Goal: Transaction & Acquisition: Purchase product/service

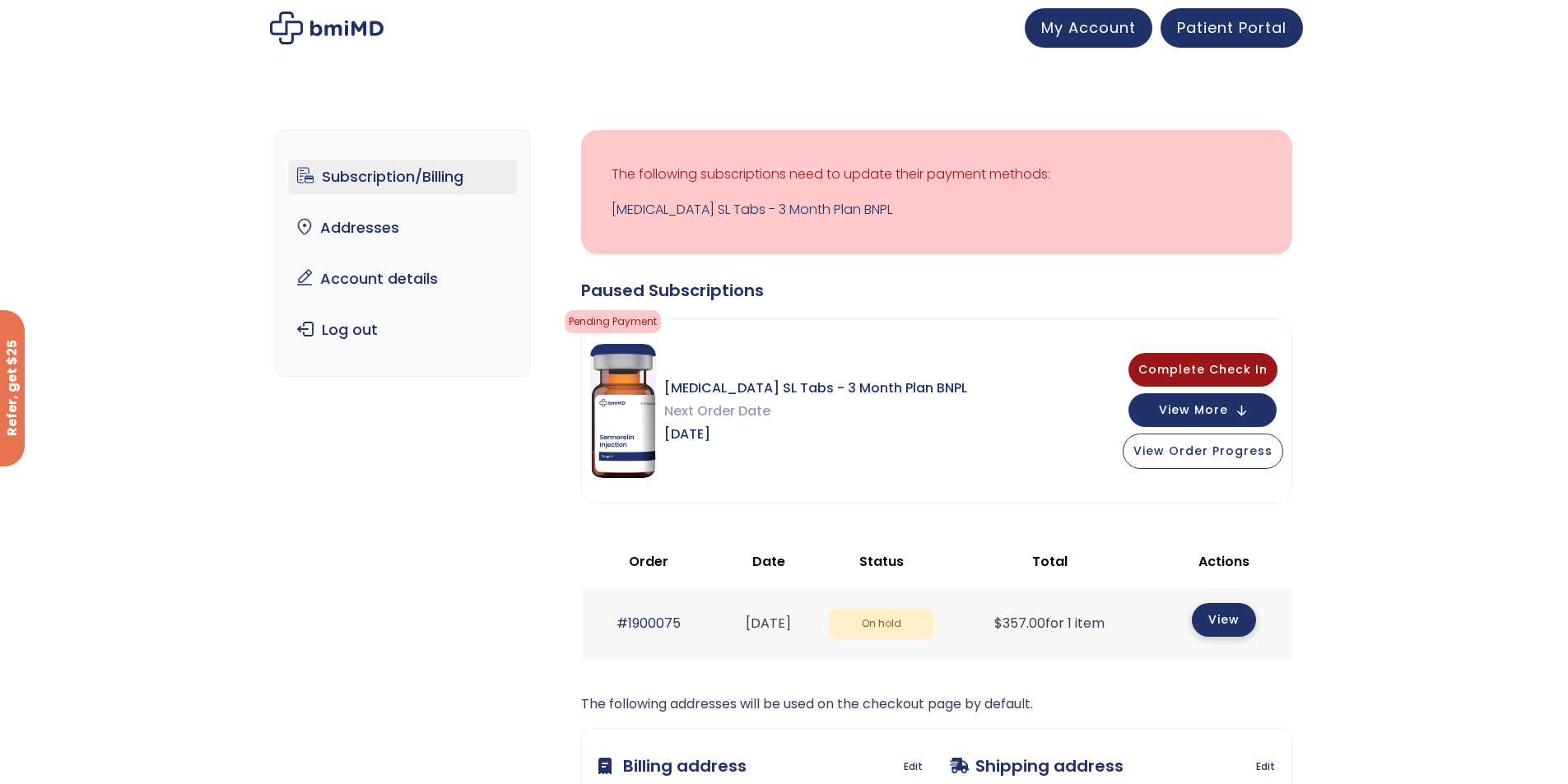
click at [1235, 624] on link "View" at bounding box center [1224, 620] width 64 height 34
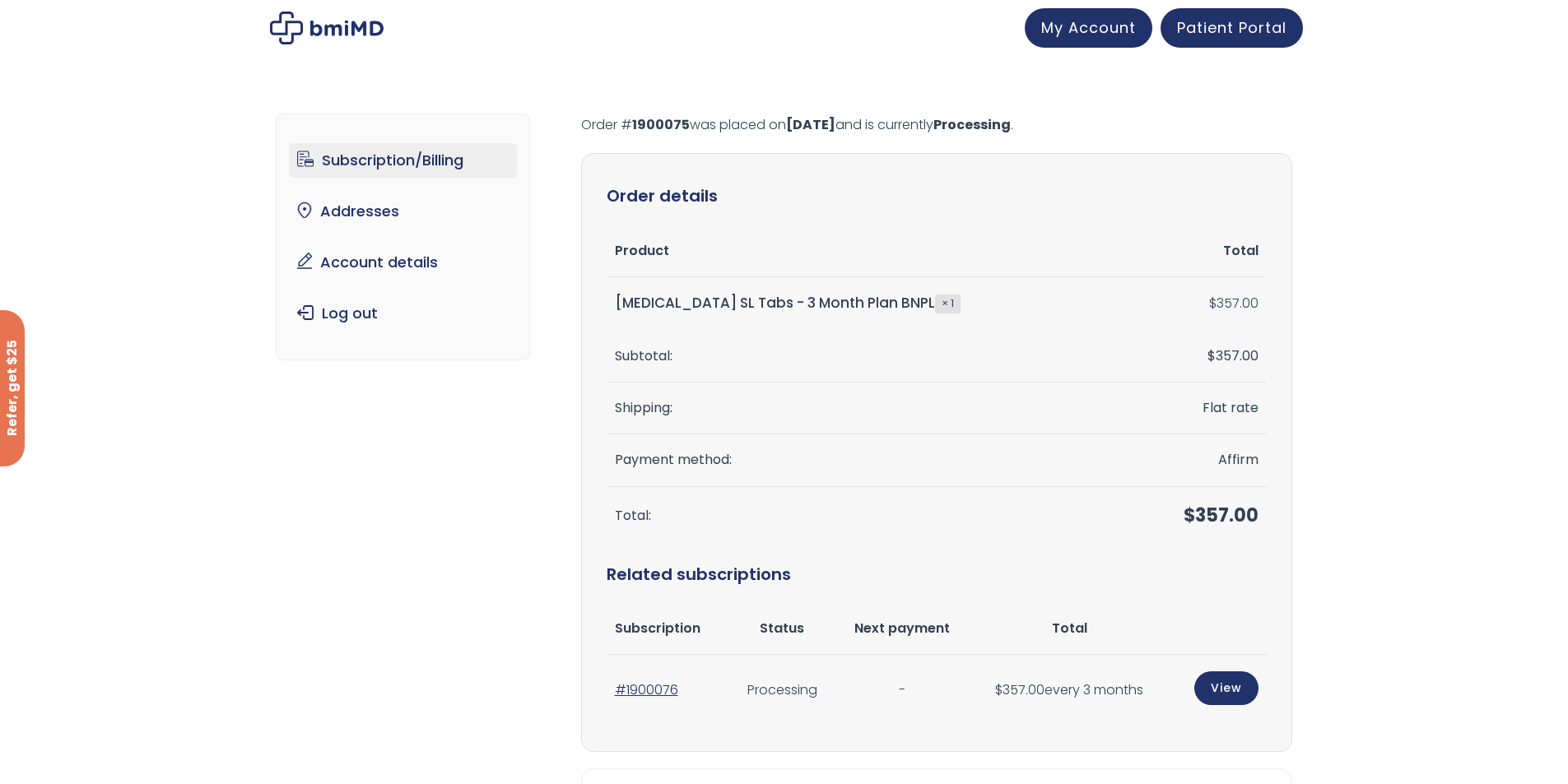
click at [426, 154] on link "Subscription/Billing" at bounding box center [403, 160] width 228 height 35
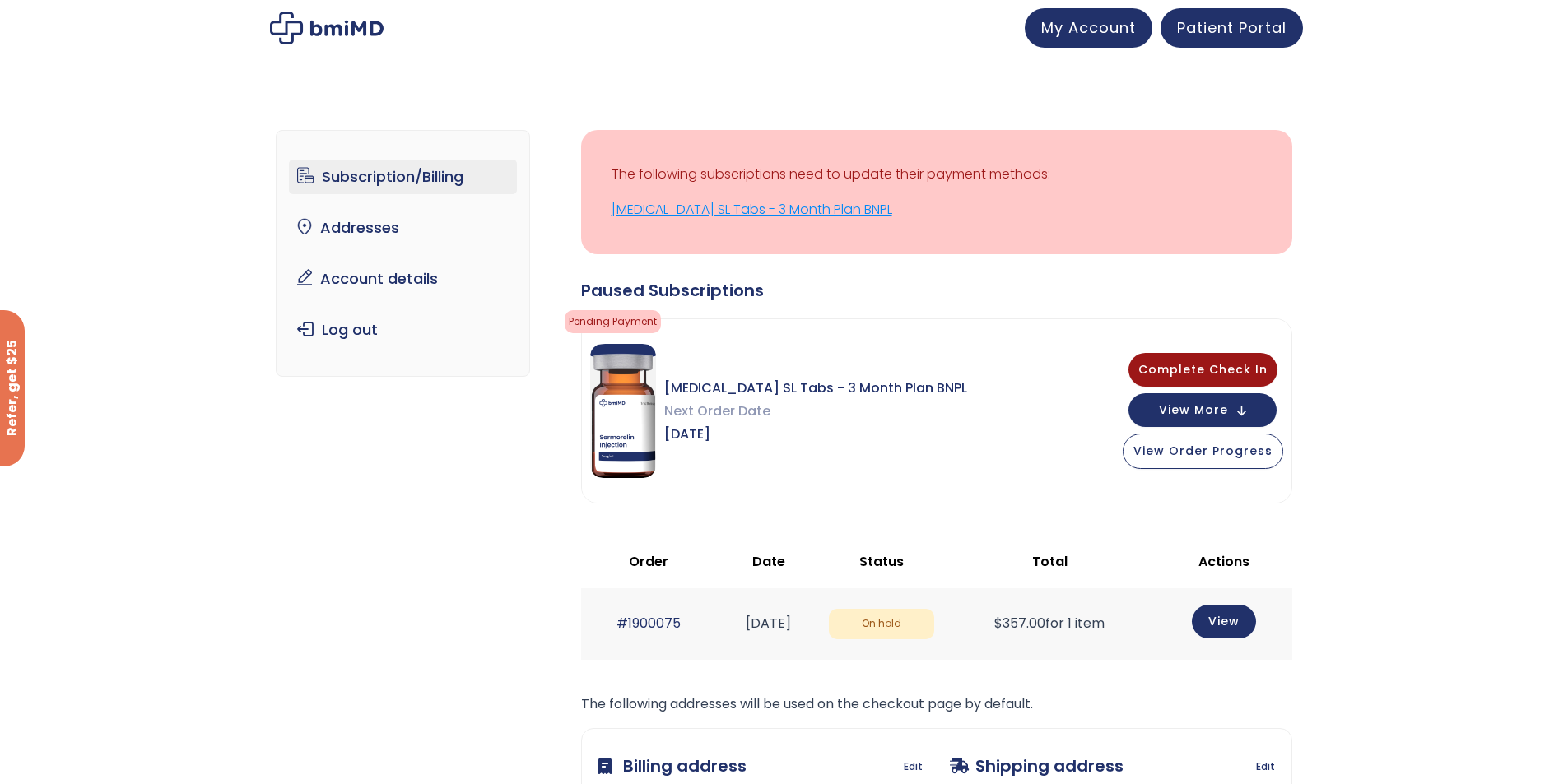
click at [736, 214] on link "[MEDICAL_DATA] SL Tabs - 3 Month Plan BNPL" at bounding box center [936, 210] width 650 height 23
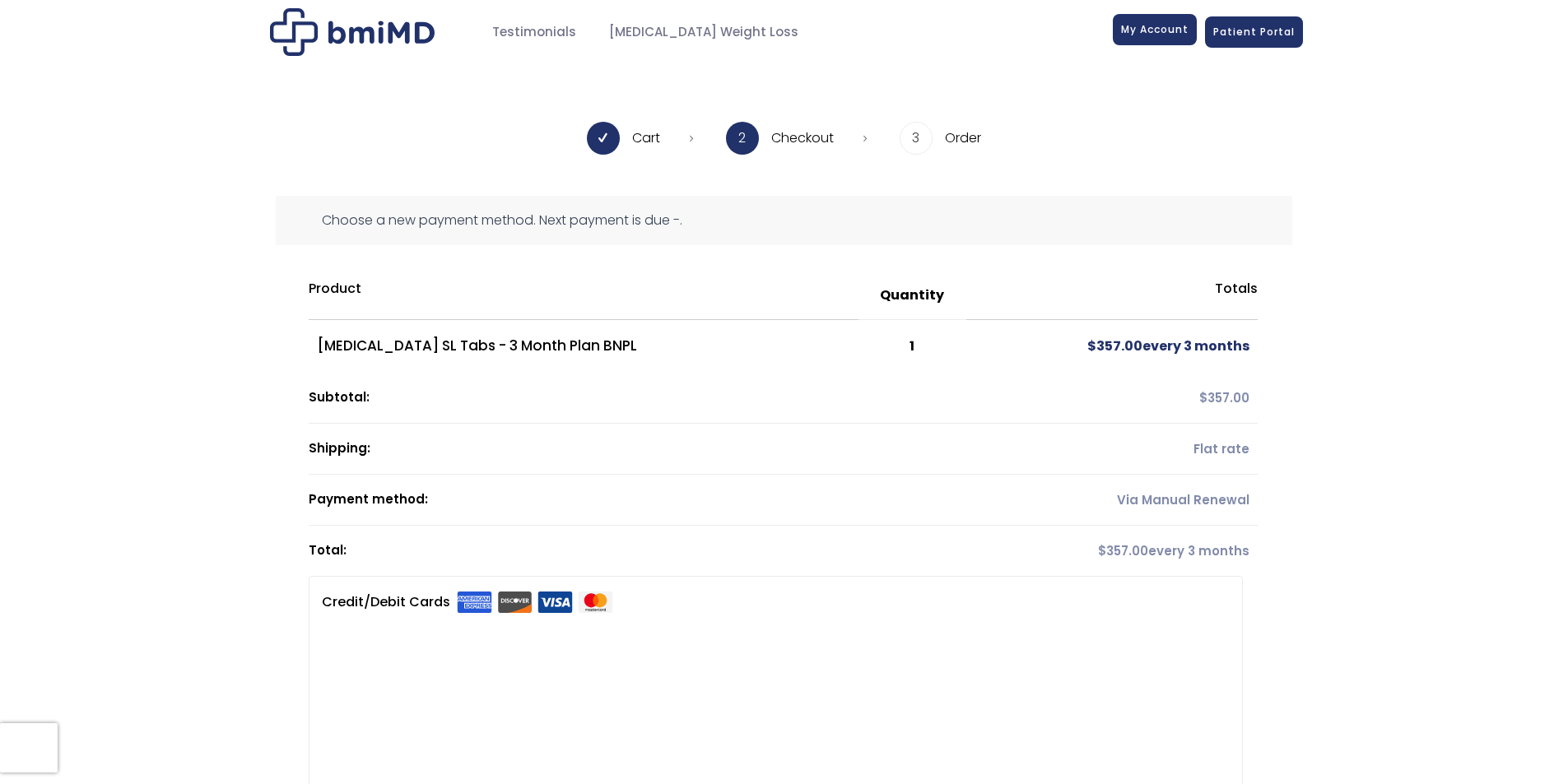
click at [1194, 47] on div "My Account" at bounding box center [1154, 31] width 84 height 31
click at [1159, 34] on span "My Account" at bounding box center [1155, 29] width 68 height 14
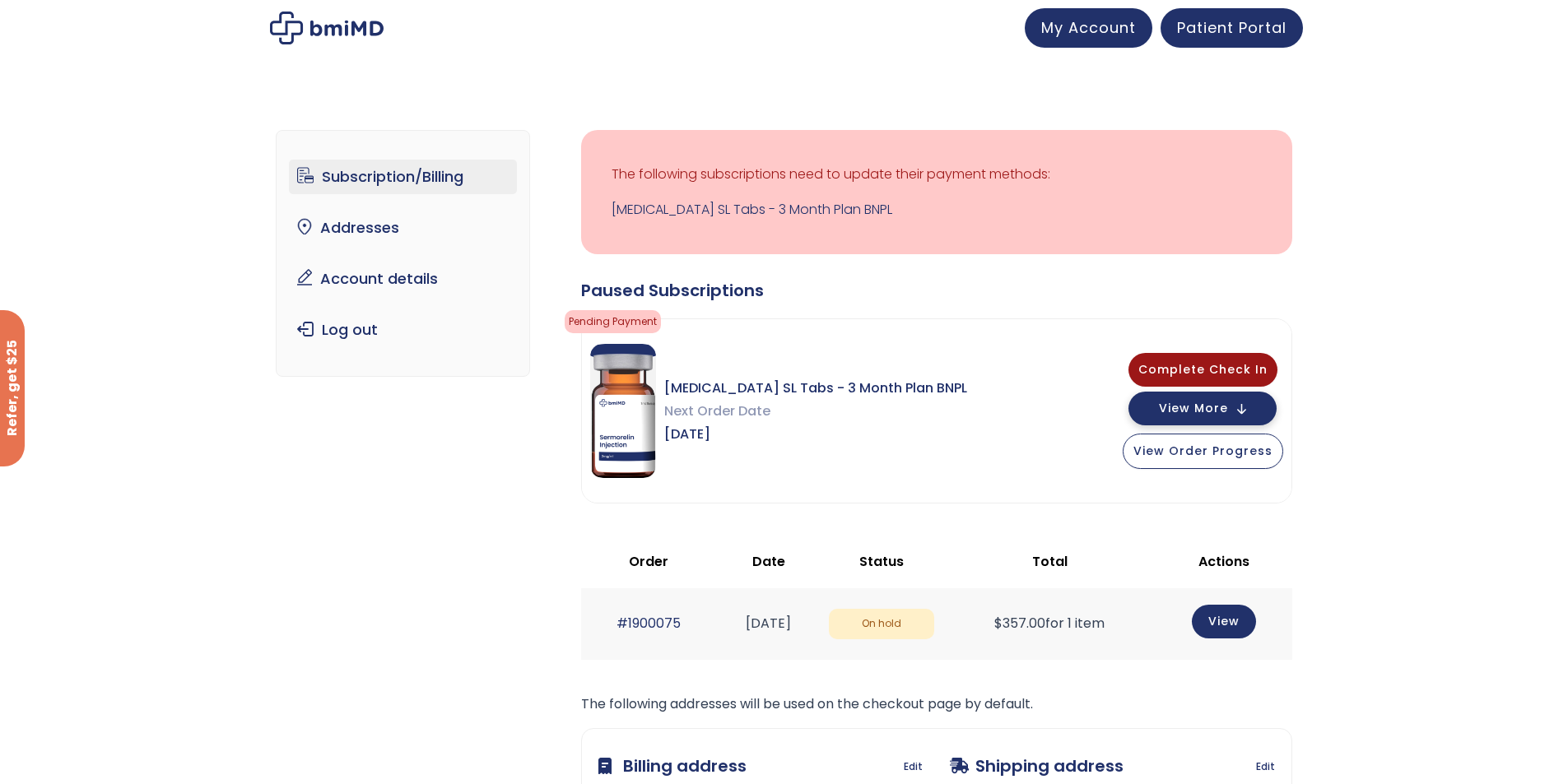
click at [1233, 409] on button "View More" at bounding box center [1202, 408] width 148 height 34
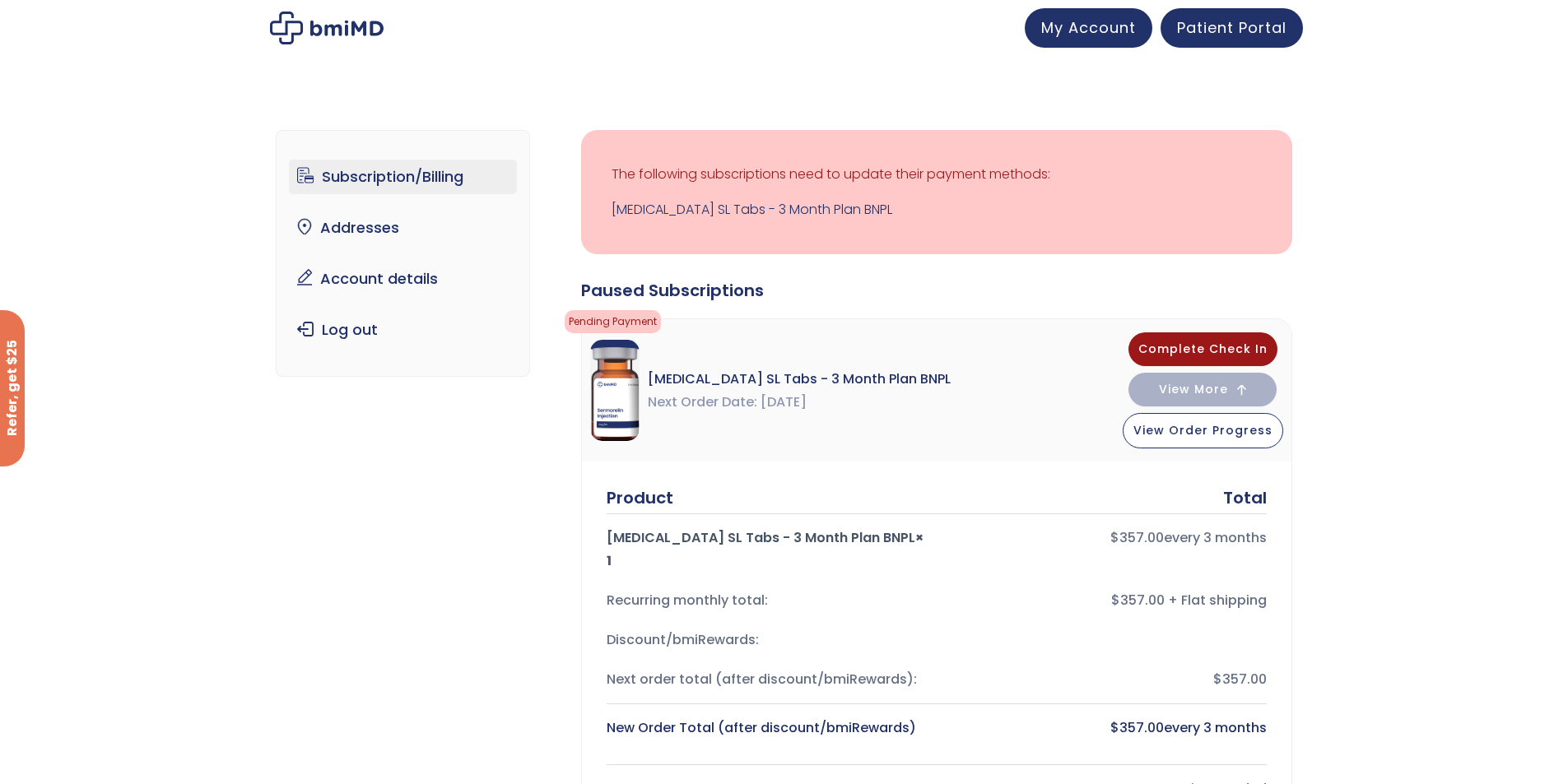
click at [1037, 442] on div "Sermorelin SL Tabs - 3 Month Plan BNPL Next Order Date Oct 31, 2025 Complete Ch…" at bounding box center [936, 390] width 710 height 142
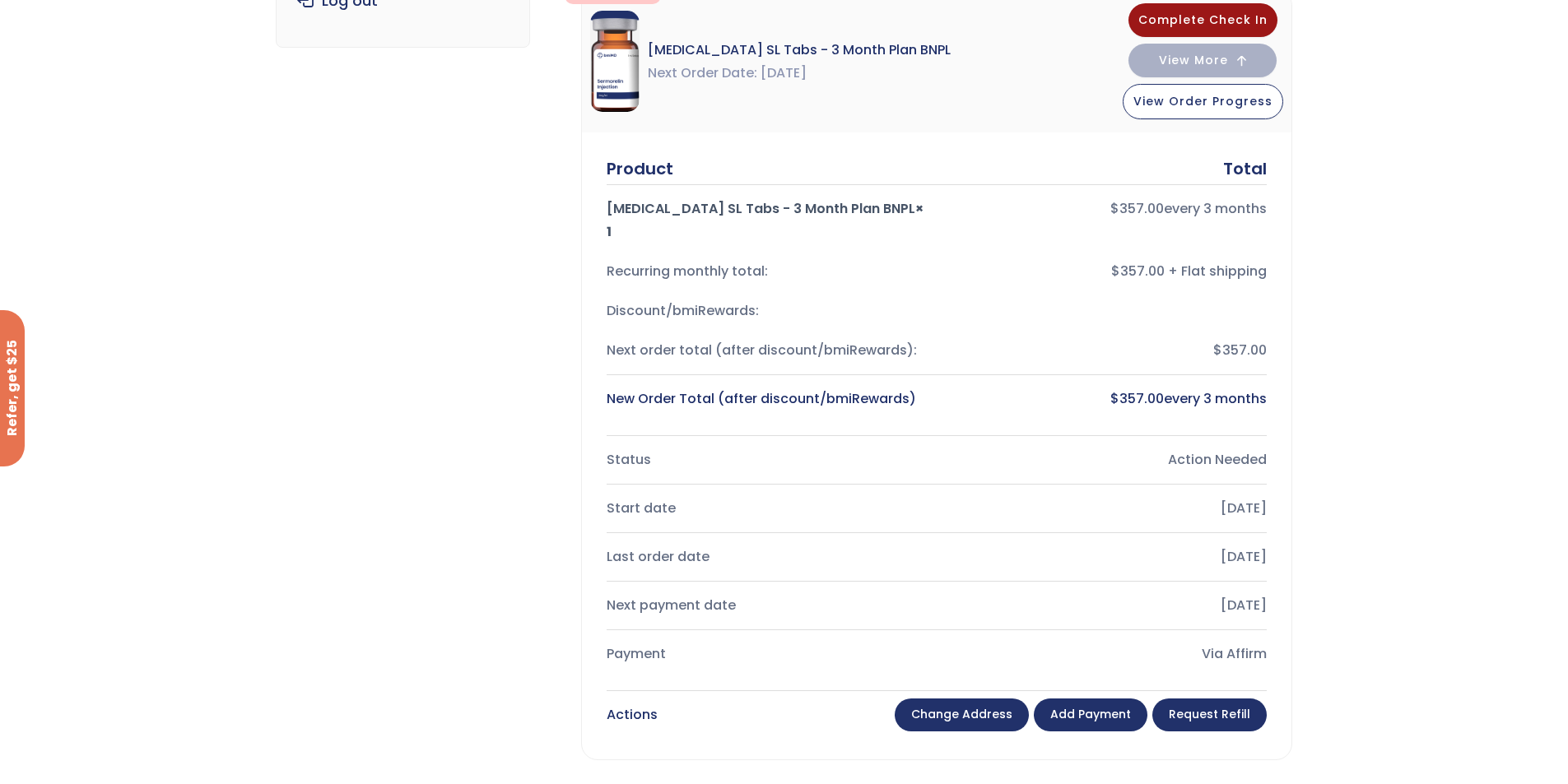
scroll to position [494, 0]
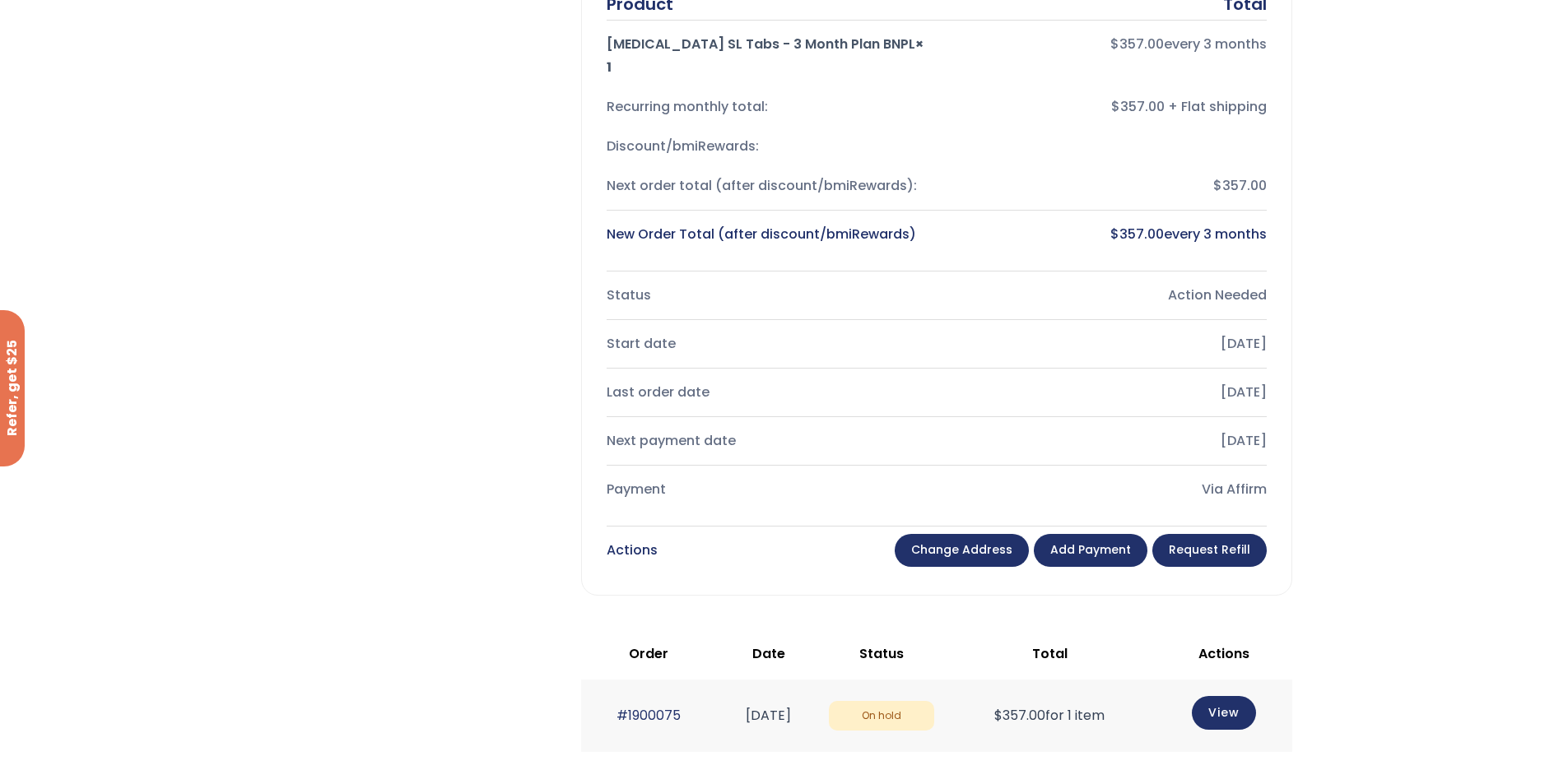
click at [1240, 478] on div "Via Affirm" at bounding box center [1108, 489] width 317 height 23
click at [894, 438] on div "Status Action Needed Start date Aug 12, 2025 Last order date 1 day ago Next pay…" at bounding box center [936, 392] width 660 height 233
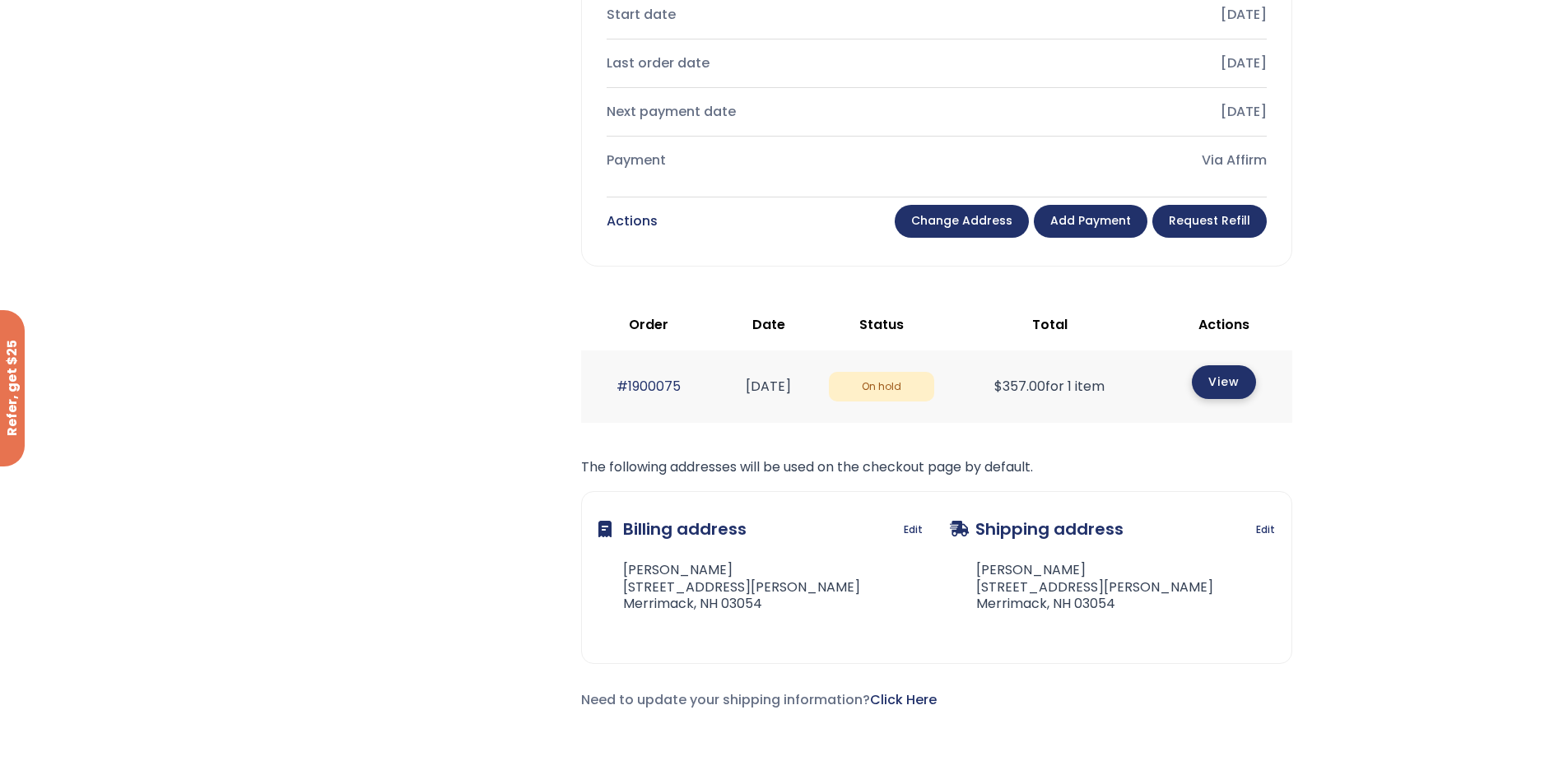
click at [1247, 365] on link "View" at bounding box center [1224, 382] width 64 height 34
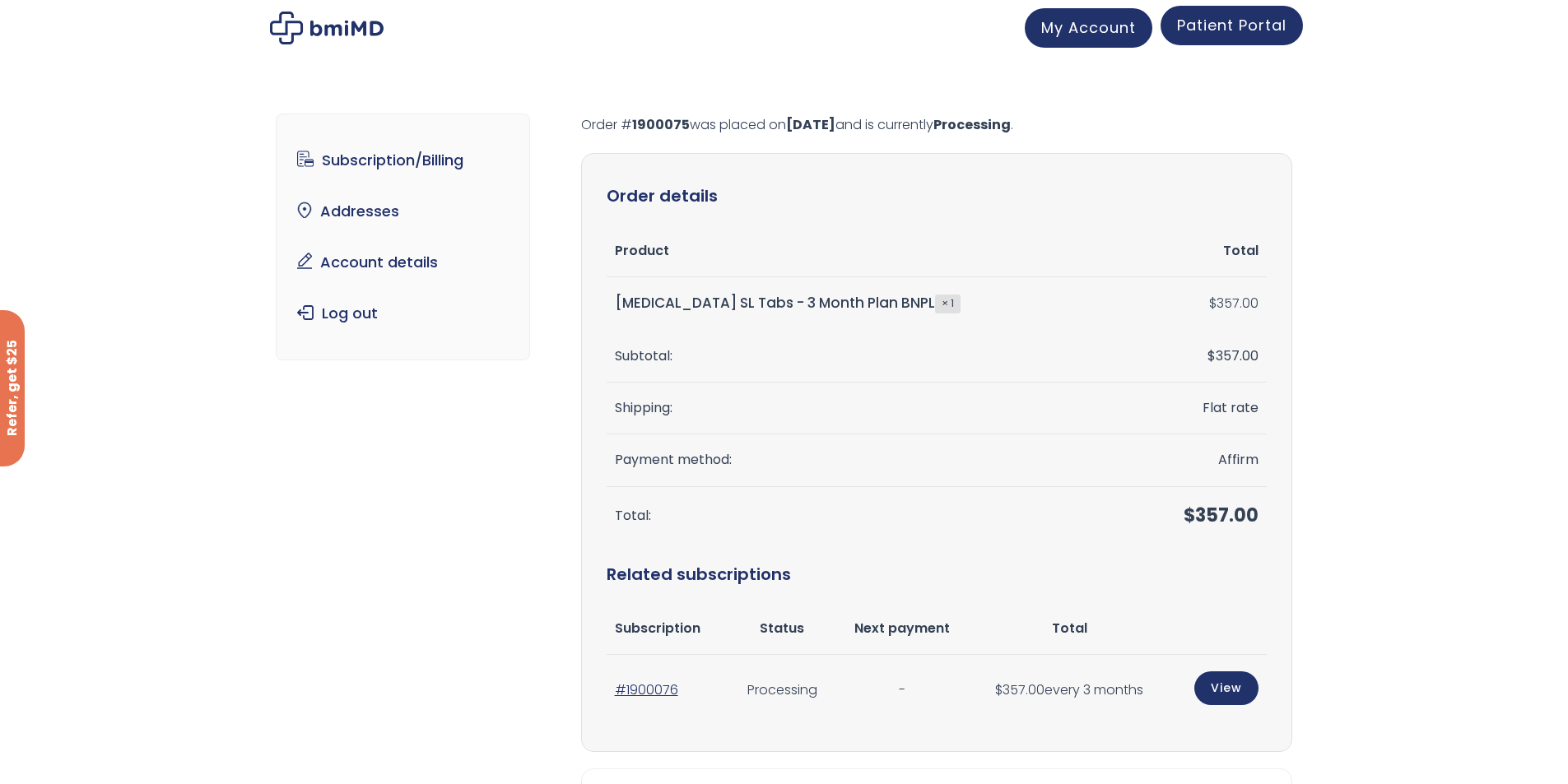
click at [1230, 35] on span "Patient Portal" at bounding box center [1231, 25] width 109 height 21
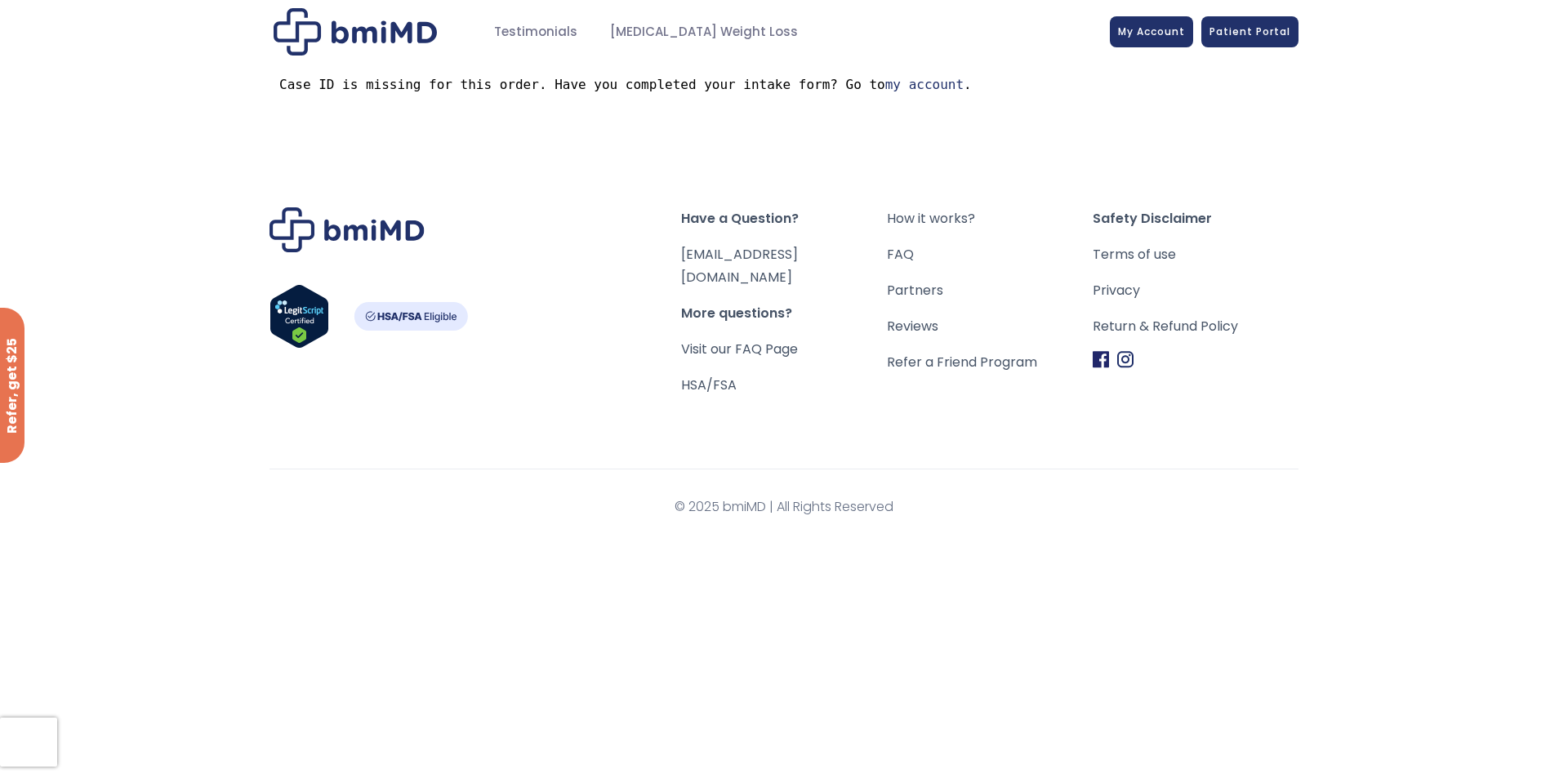
click at [389, 50] on img at bounding box center [355, 32] width 163 height 48
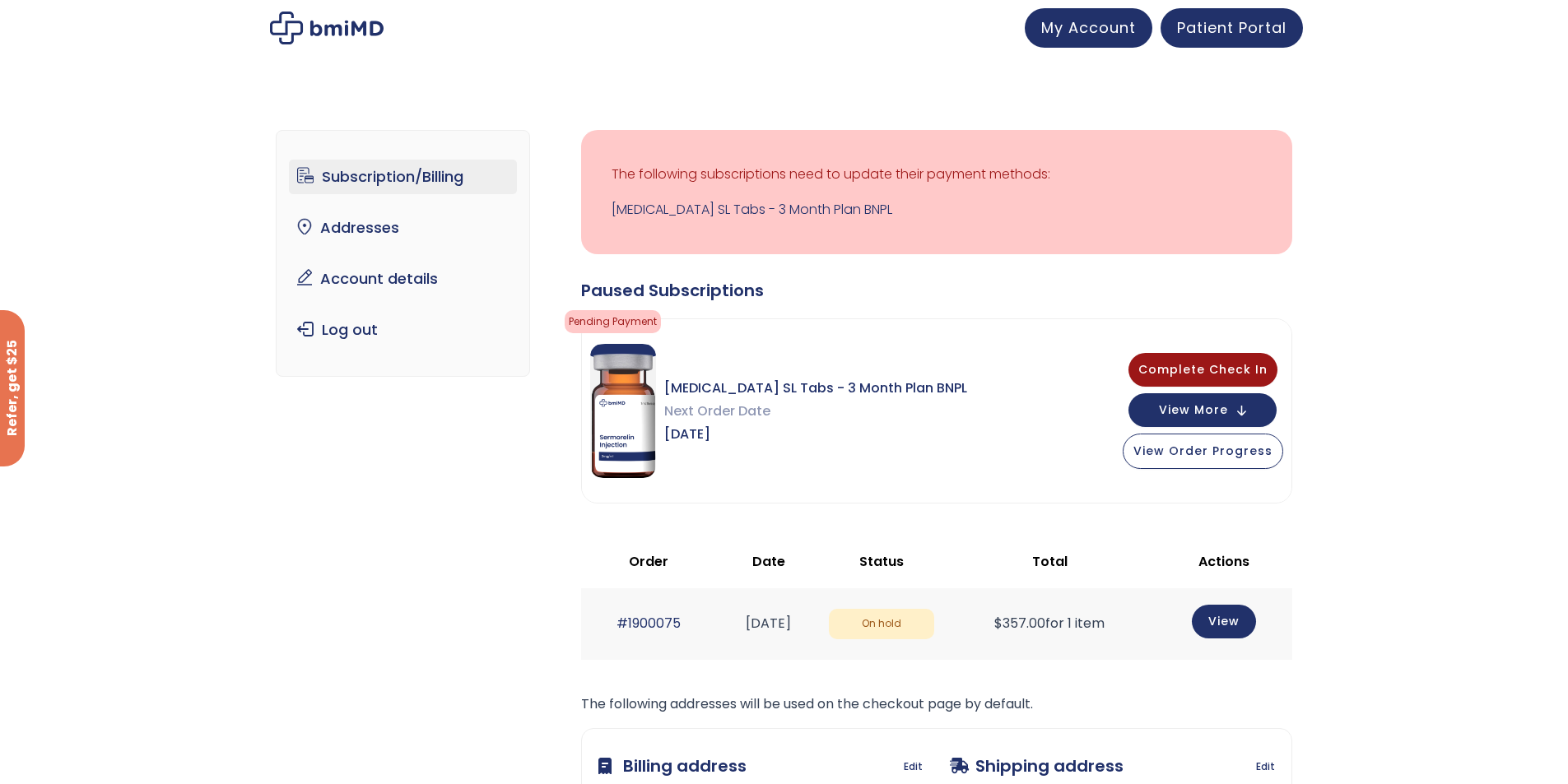
drag, startPoint x: 1224, startPoint y: 417, endPoint x: 1220, endPoint y: 430, distance: 13.6
click at [1220, 430] on div "Complete Check In View More View Order Progress" at bounding box center [1203, 410] width 160 height 116
click at [1227, 403] on span "View More" at bounding box center [1192, 408] width 69 height 10
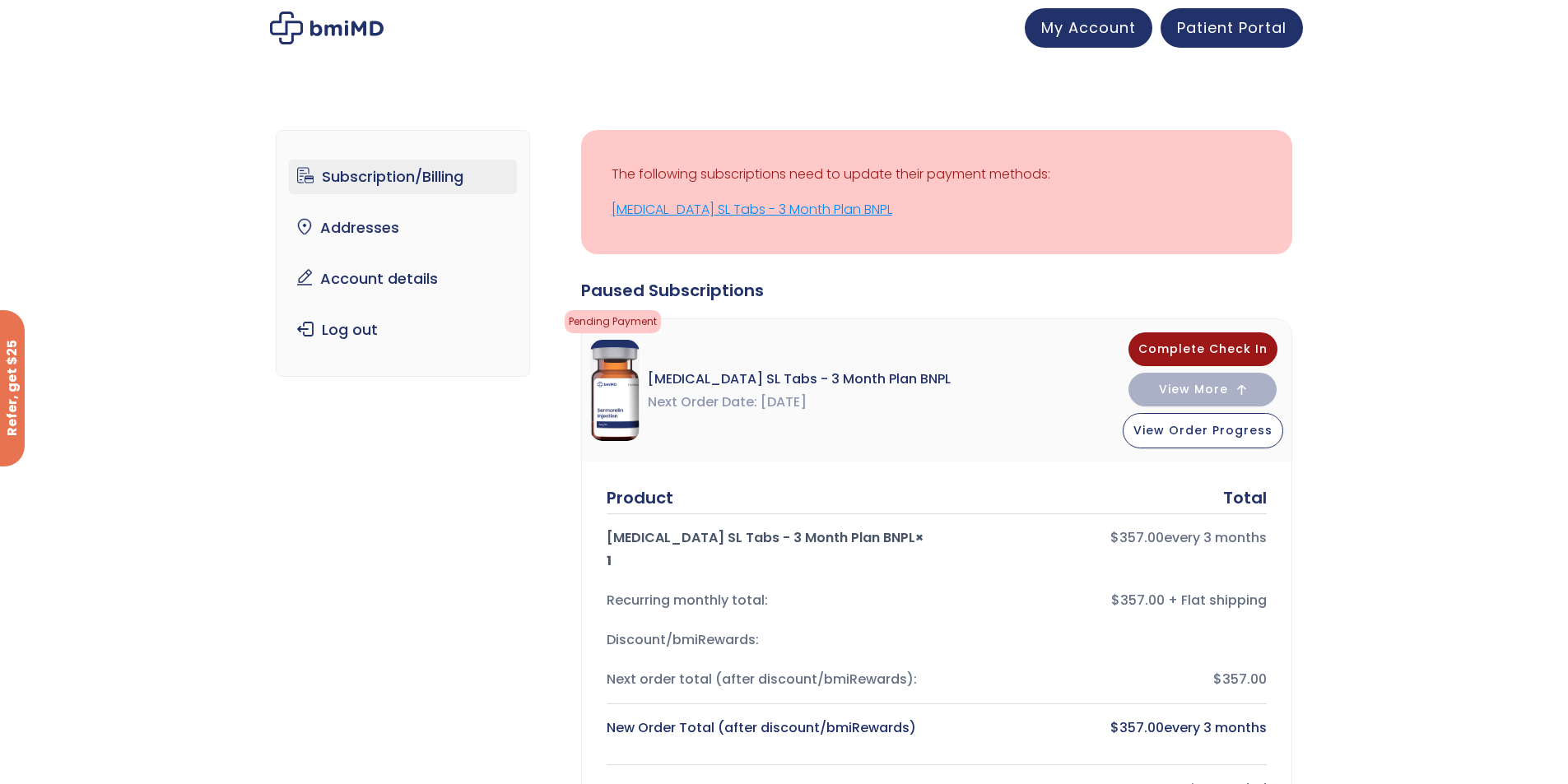
click at [784, 215] on link "[MEDICAL_DATA] SL Tabs - 3 Month Plan BNPL" at bounding box center [936, 210] width 650 height 23
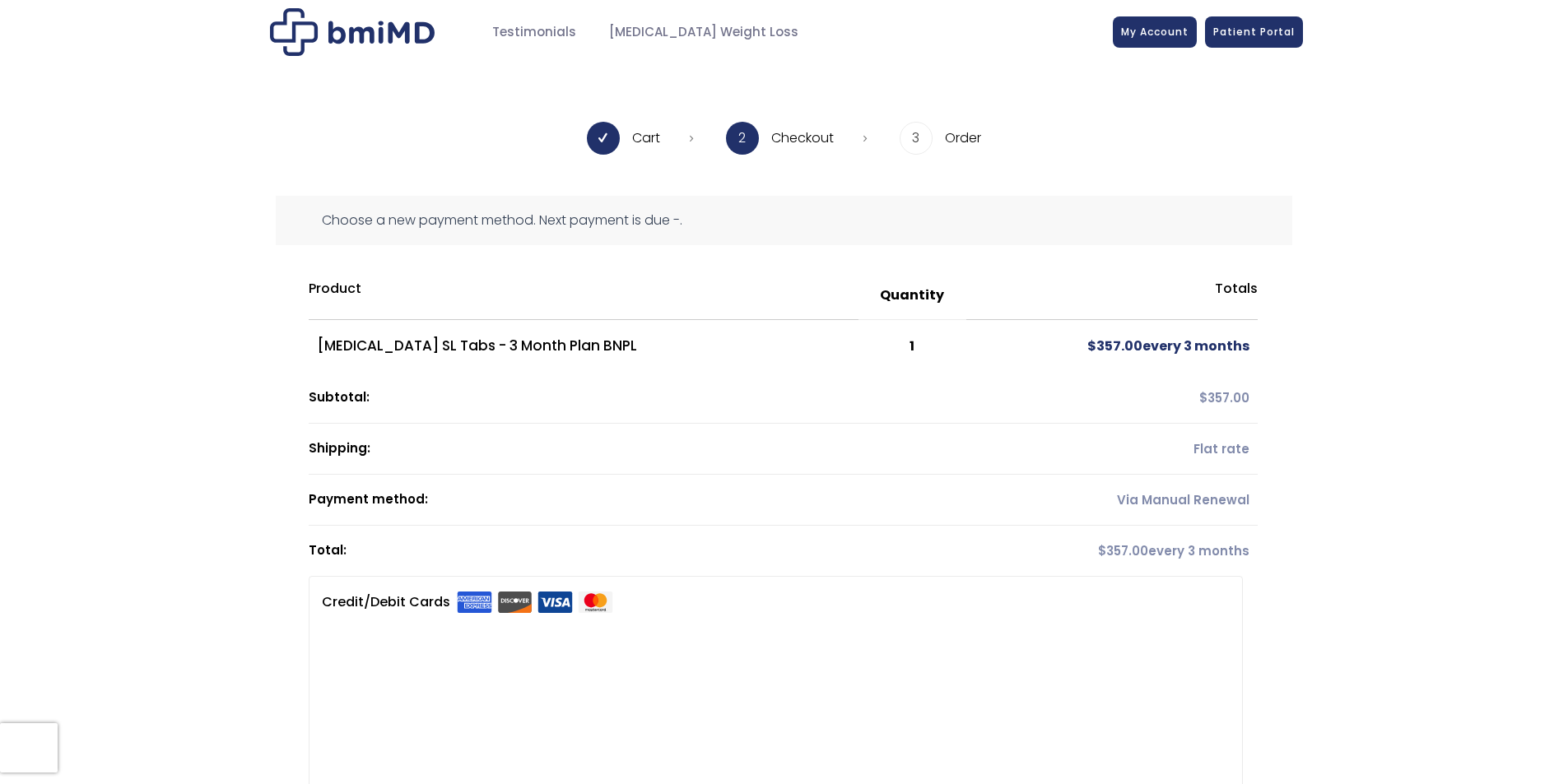
scroll to position [329, 0]
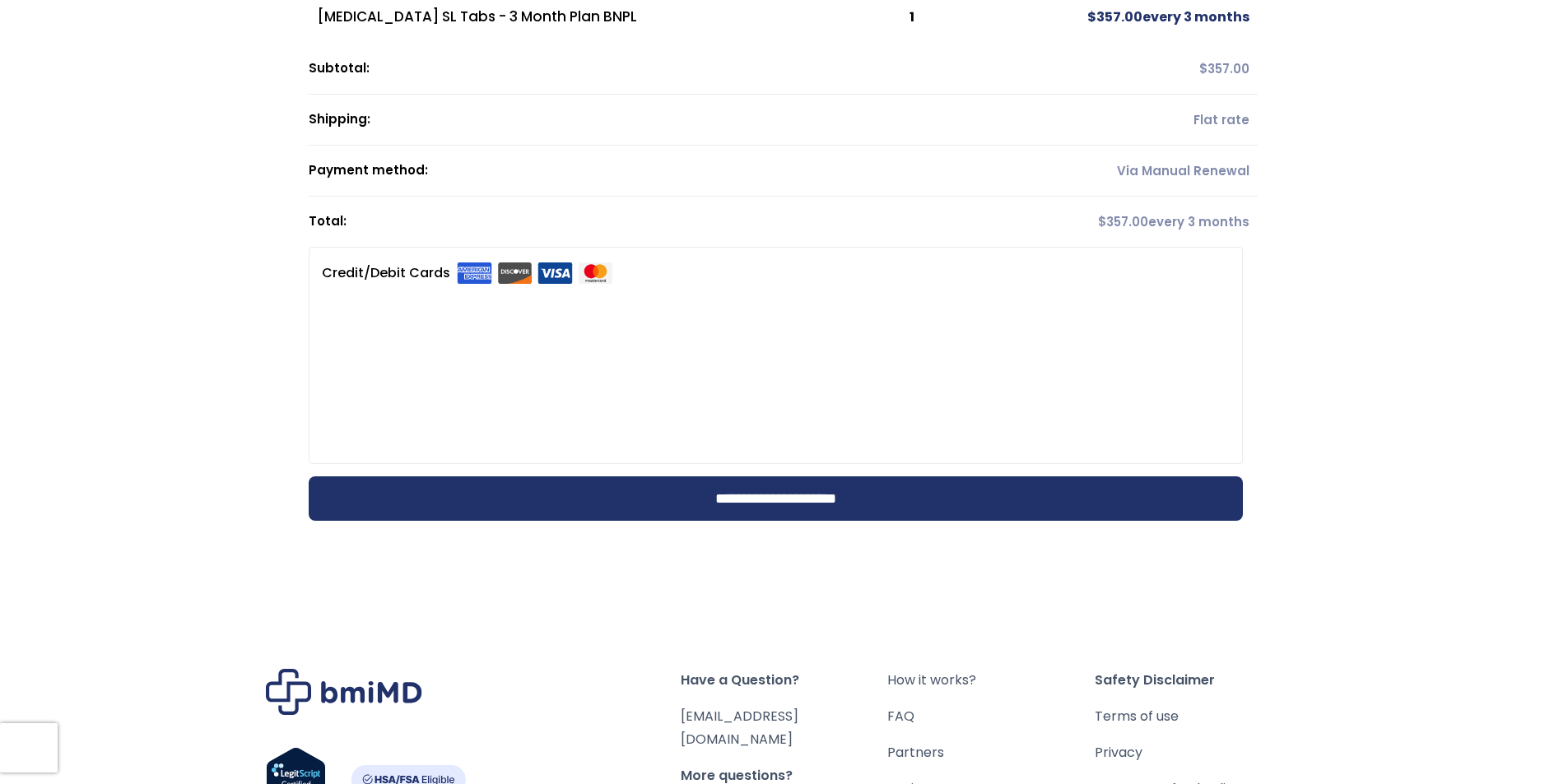
click at [1156, 218] on td "$ 357.00 every 3 months" at bounding box center [1112, 221] width 292 height 50
click at [1178, 189] on td "Via Manual Renewal" at bounding box center [1112, 171] width 292 height 51
click at [841, 494] on input "**********" at bounding box center [776, 498] width 934 height 44
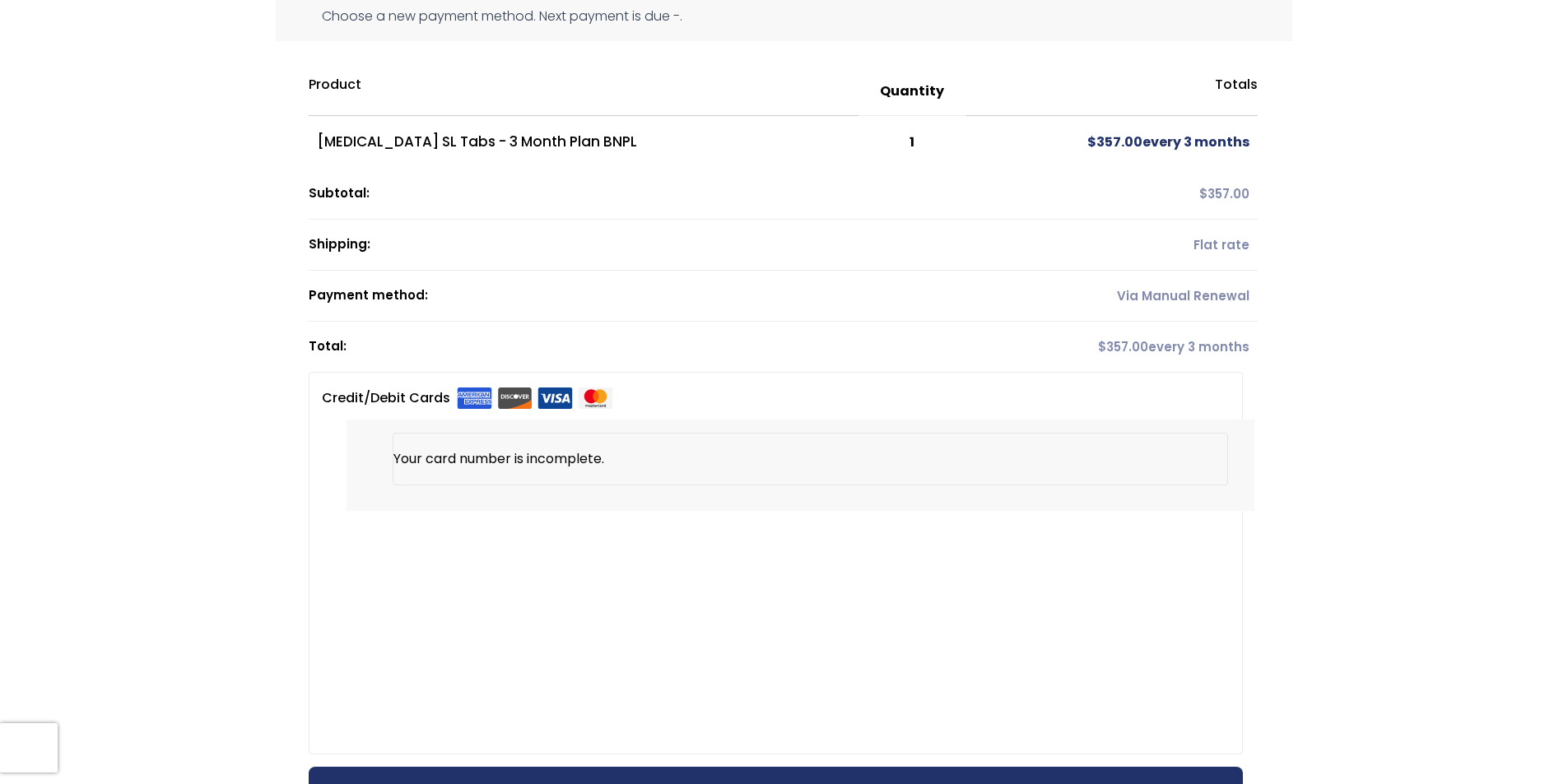
scroll to position [0, 0]
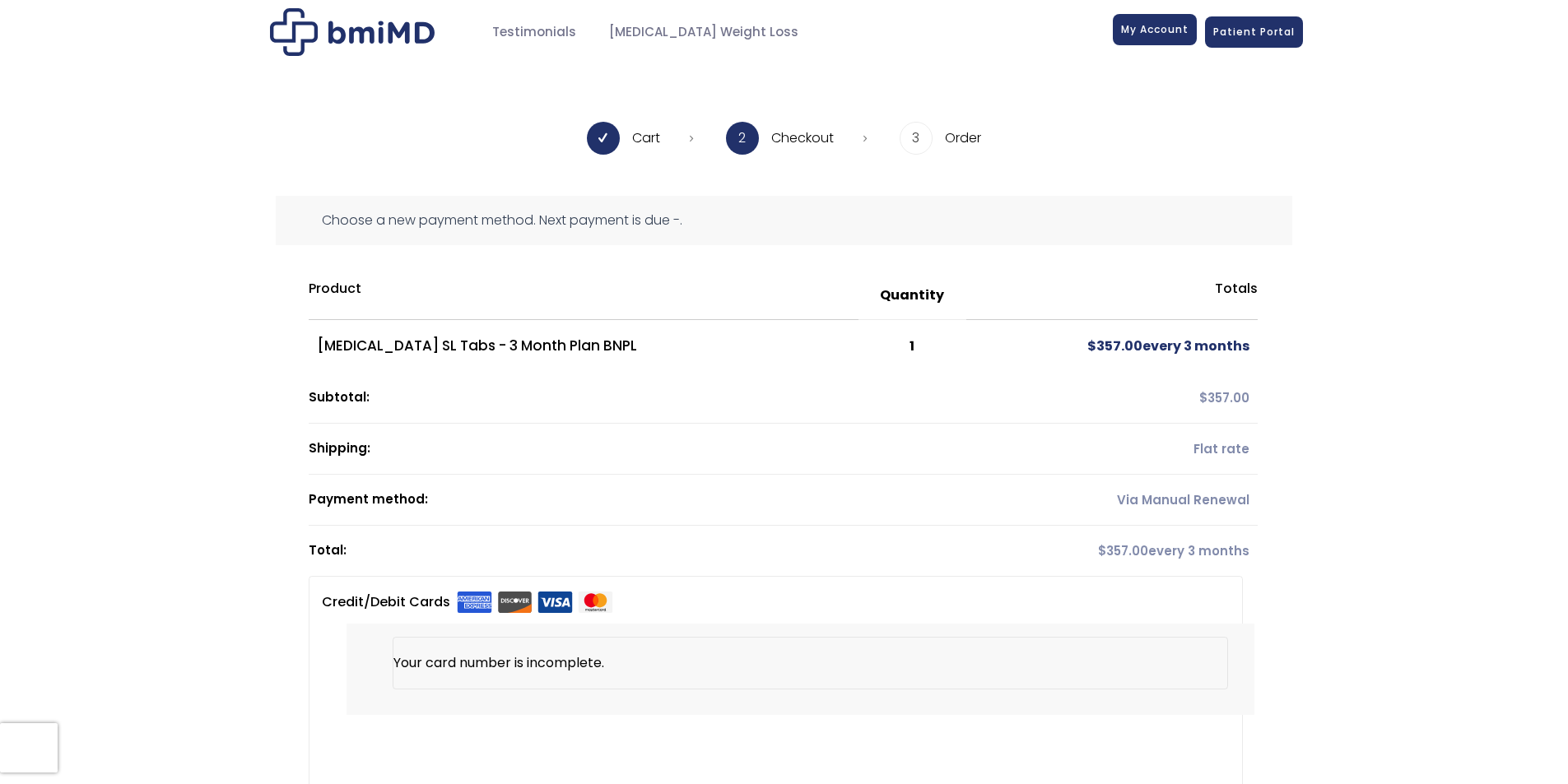
click at [1128, 36] on span "My Account" at bounding box center [1155, 29] width 68 height 14
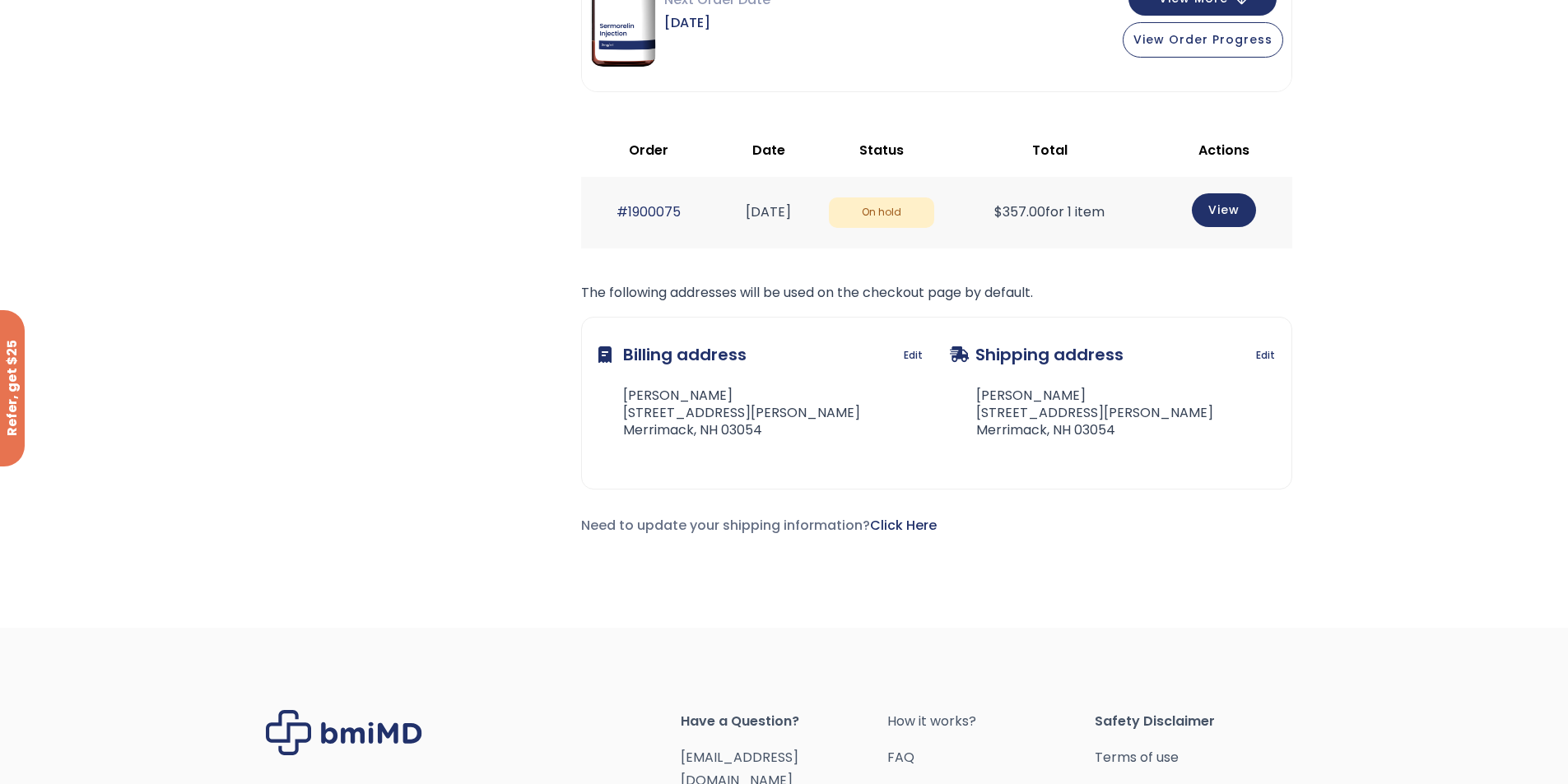
scroll to position [649, 0]
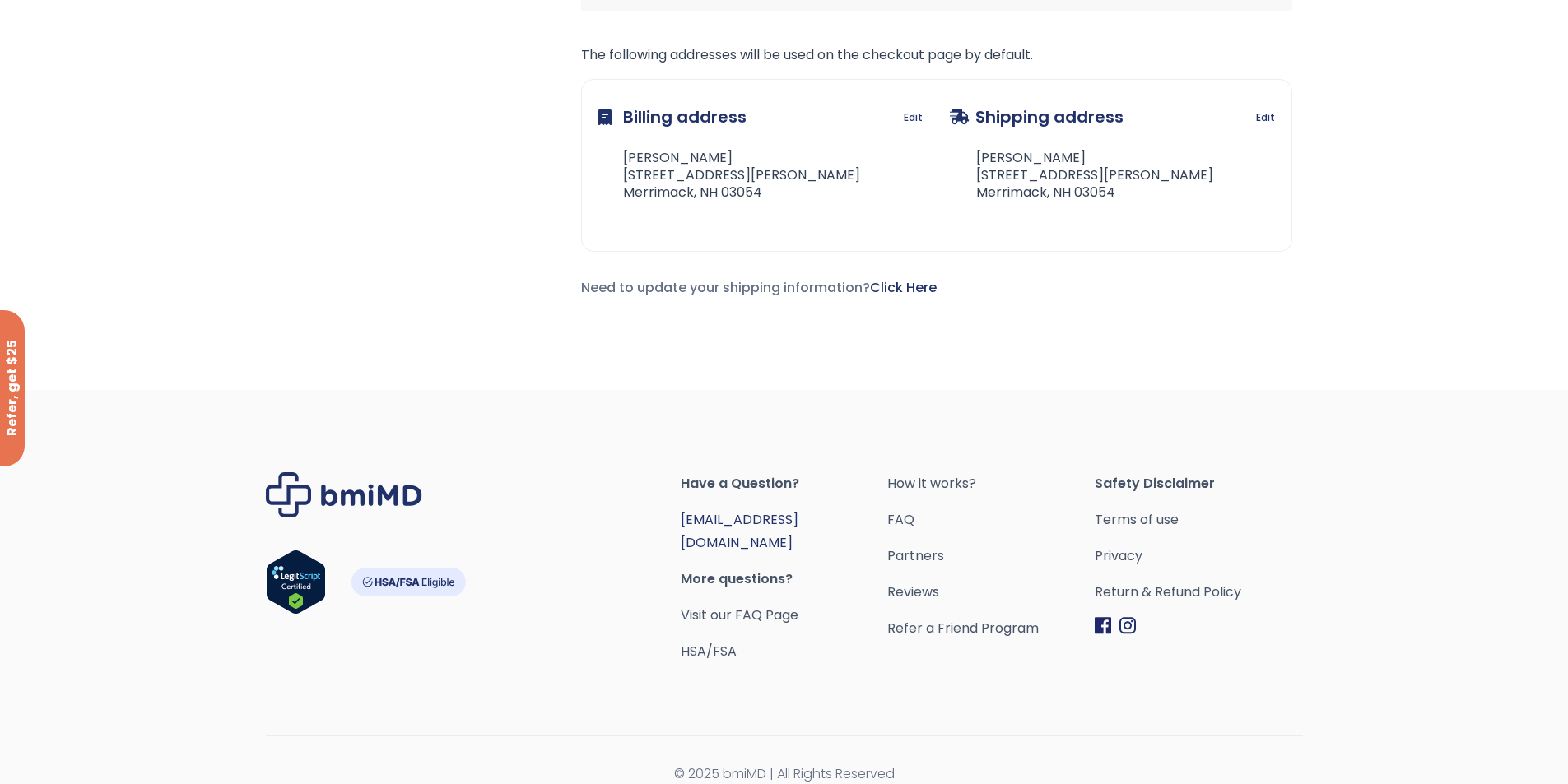
click at [782, 520] on link "[EMAIL_ADDRESS][DOMAIN_NAME]" at bounding box center [739, 531] width 118 height 42
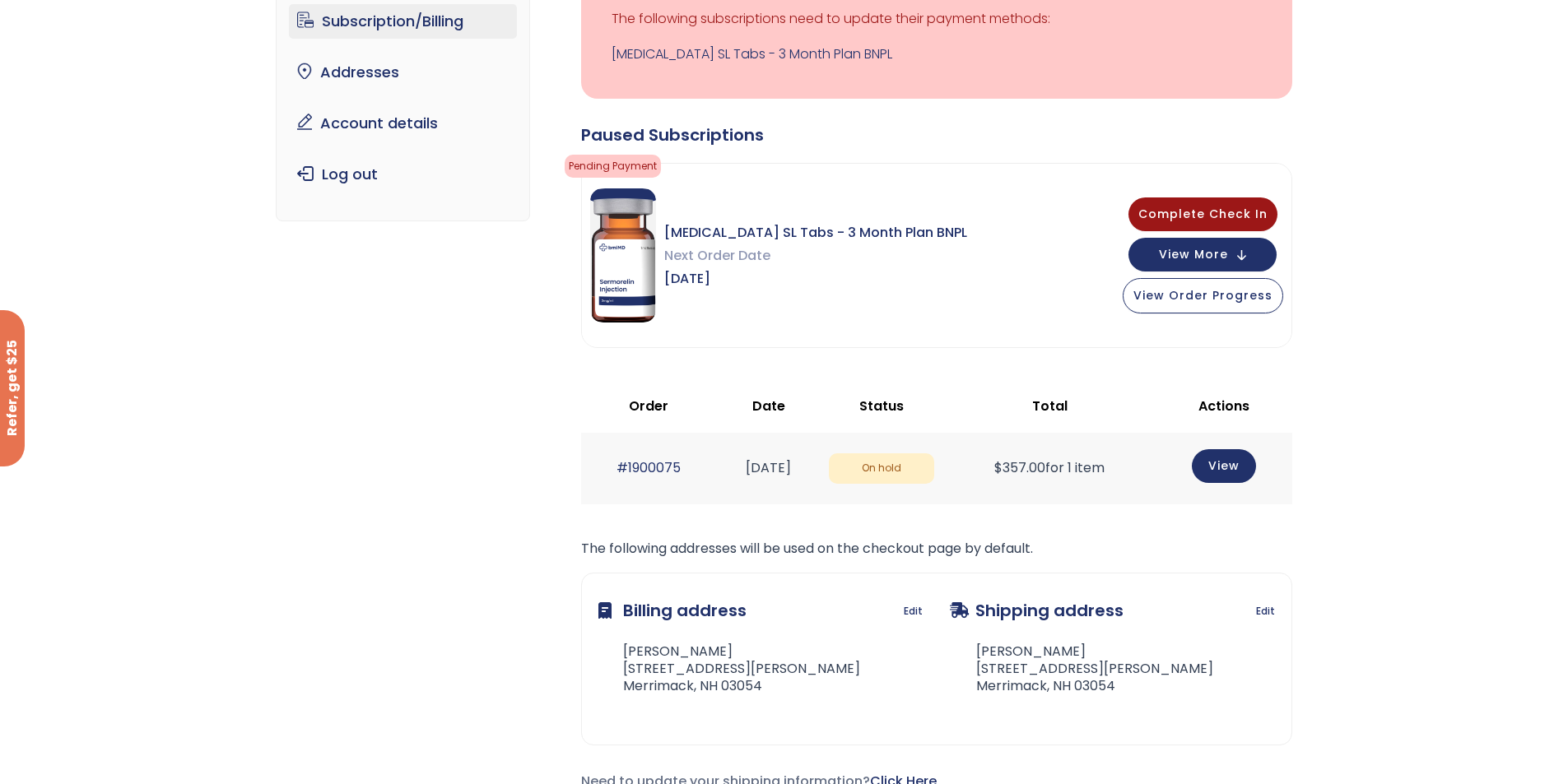
scroll to position [0, 0]
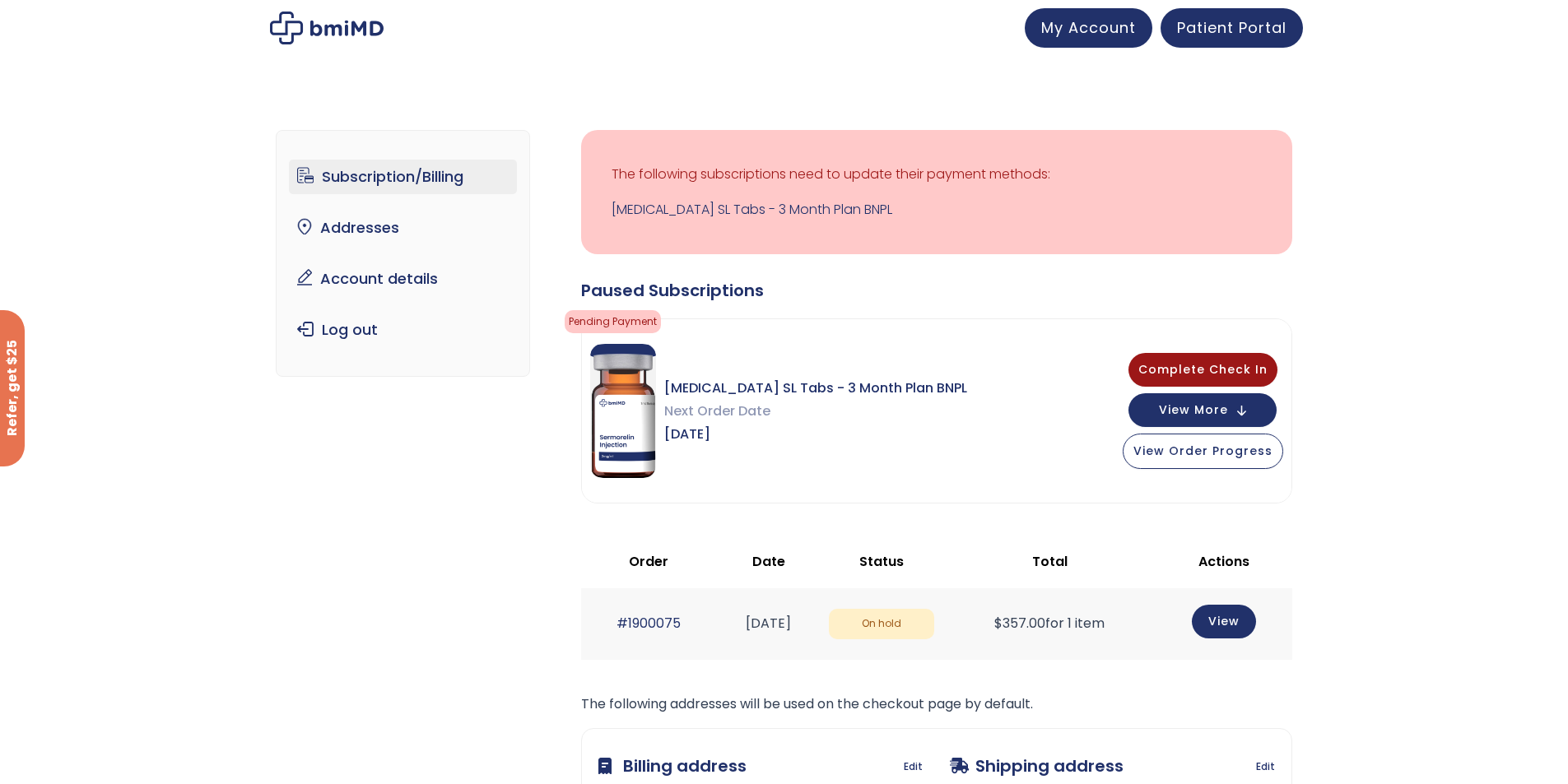
click at [423, 252] on ul "Subscription/Billing bmiRewards Addresses Account details Submit a Review Log o…" at bounding box center [403, 253] width 228 height 187
click at [423, 270] on link "Account details" at bounding box center [403, 279] width 228 height 35
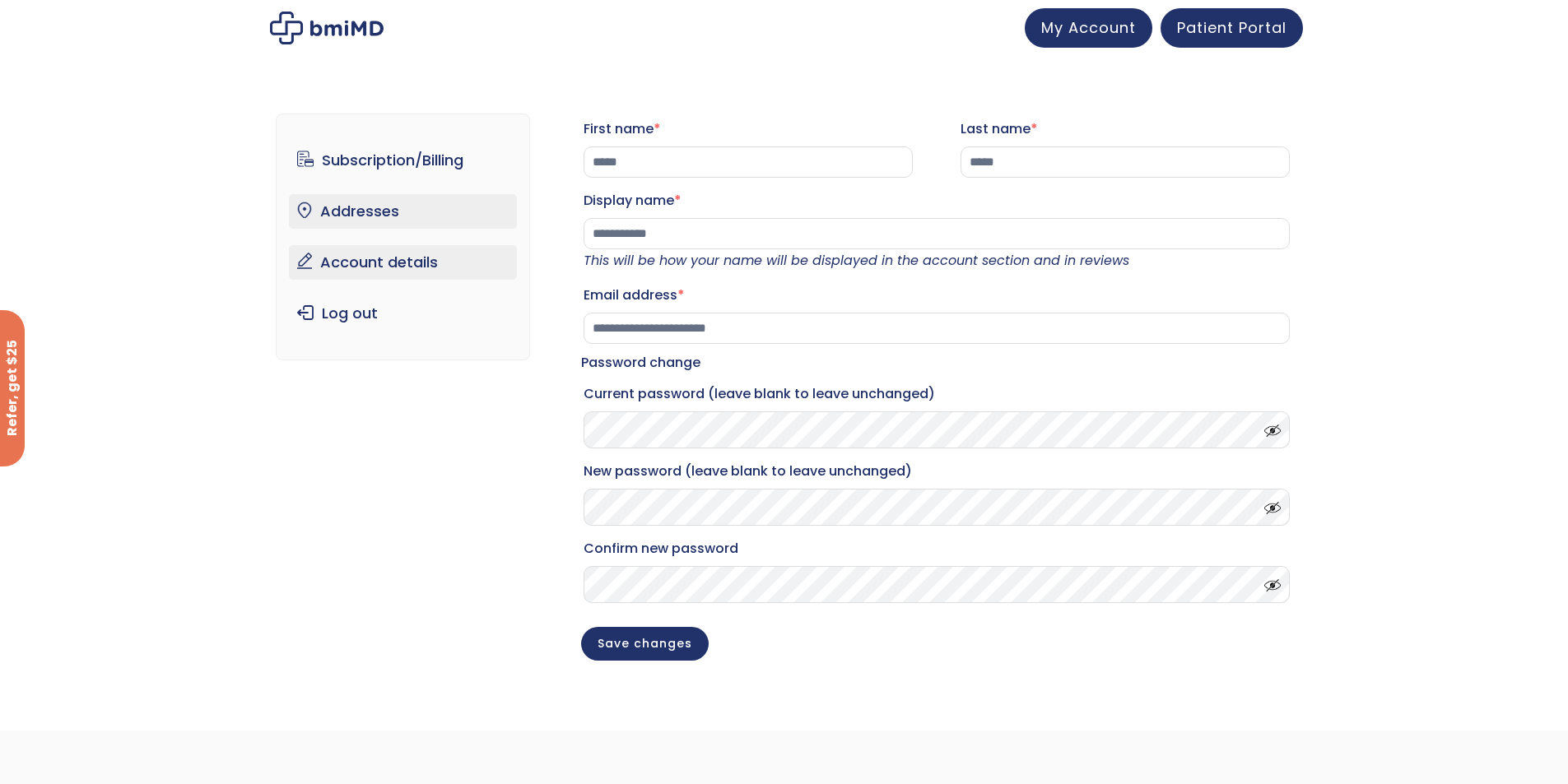
click at [392, 206] on link "Addresses" at bounding box center [403, 211] width 228 height 35
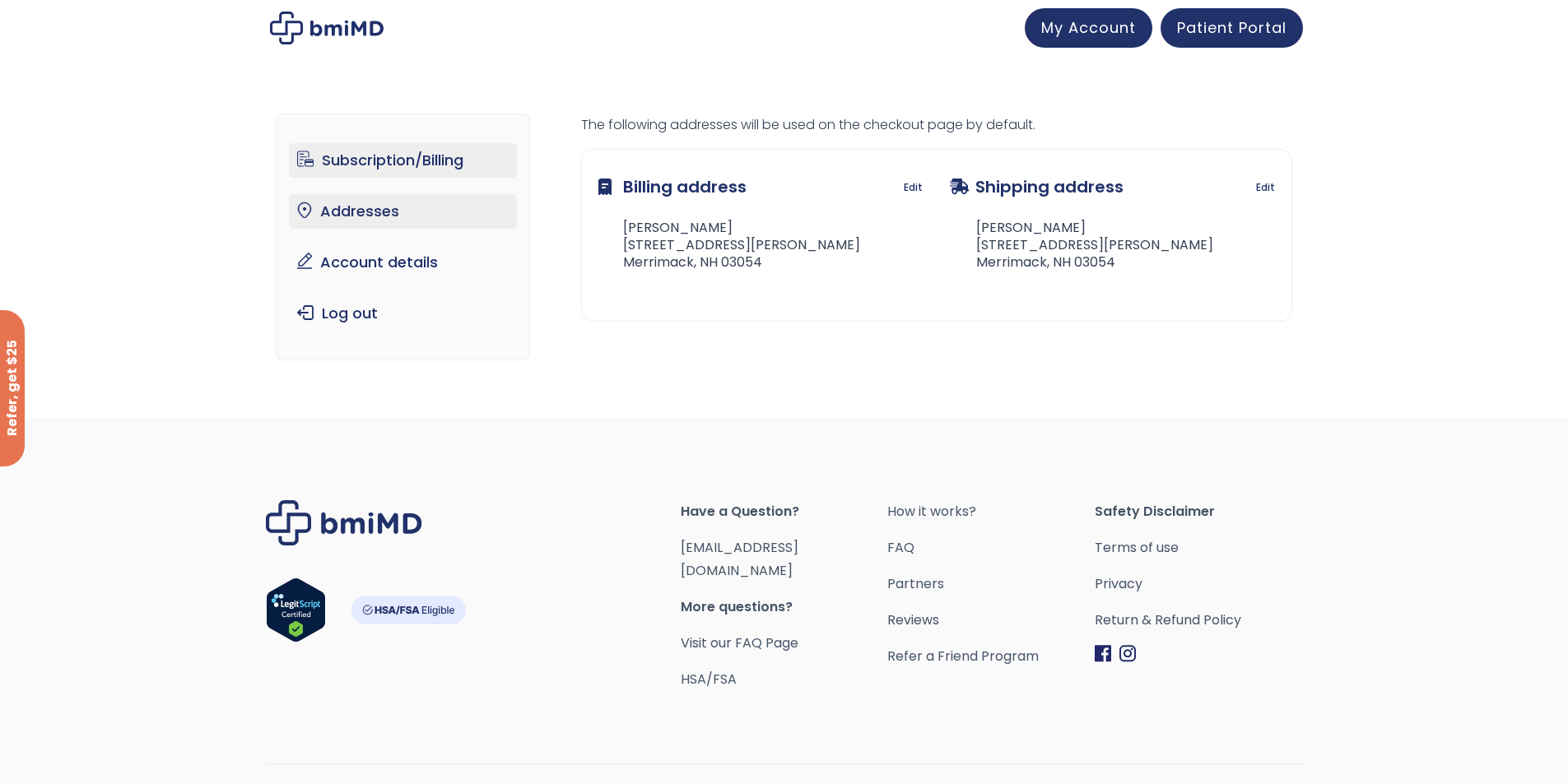
click at [420, 160] on link "Subscription/Billing" at bounding box center [403, 160] width 228 height 35
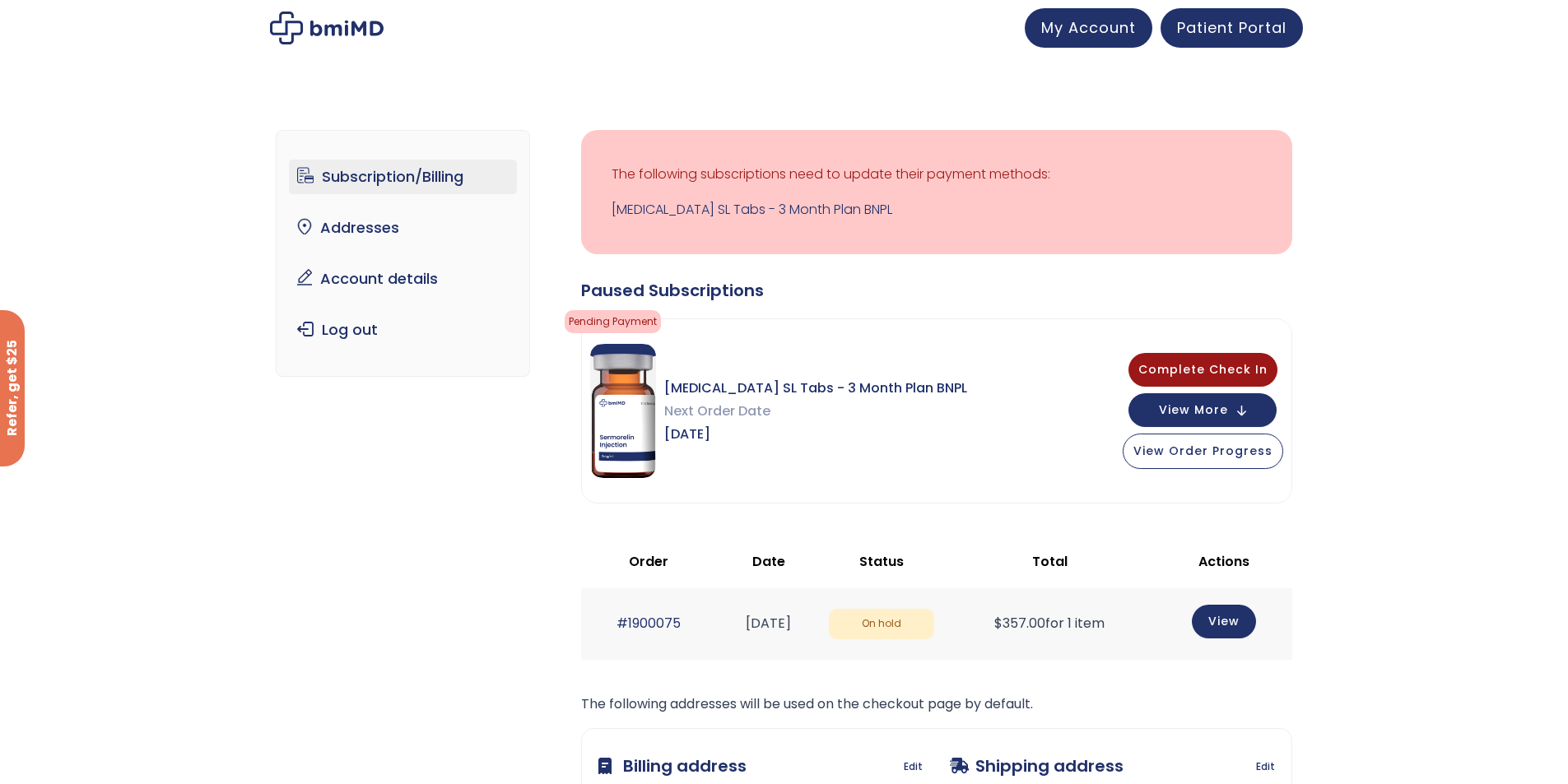
click at [630, 330] on span "Pending Payment" at bounding box center [613, 322] width 96 height 23
click at [786, 299] on div "Paused Subscriptions" at bounding box center [936, 290] width 711 height 23
click at [1181, 414] on span "View More" at bounding box center [1192, 408] width 69 height 10
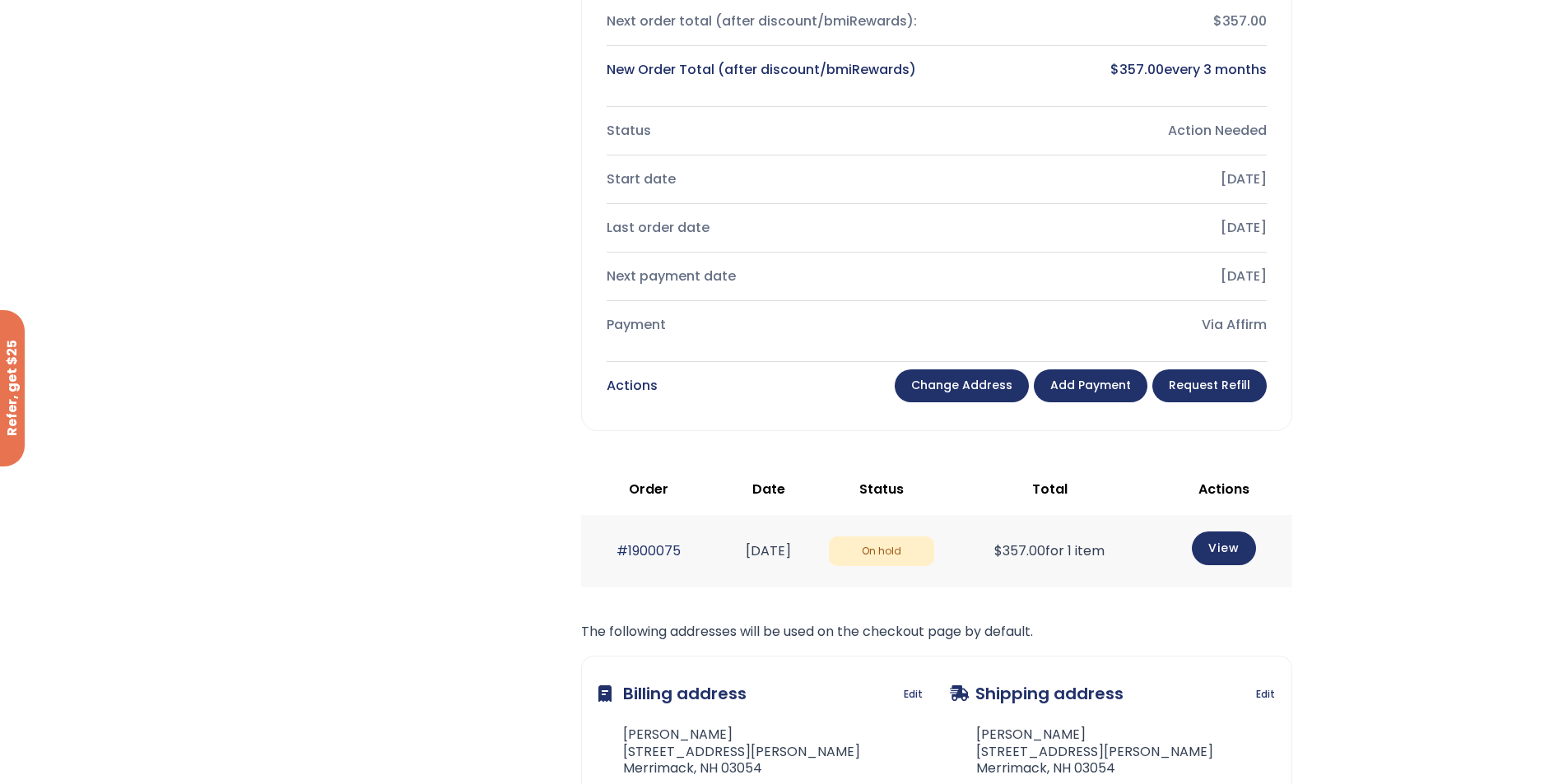
scroll to position [247, 0]
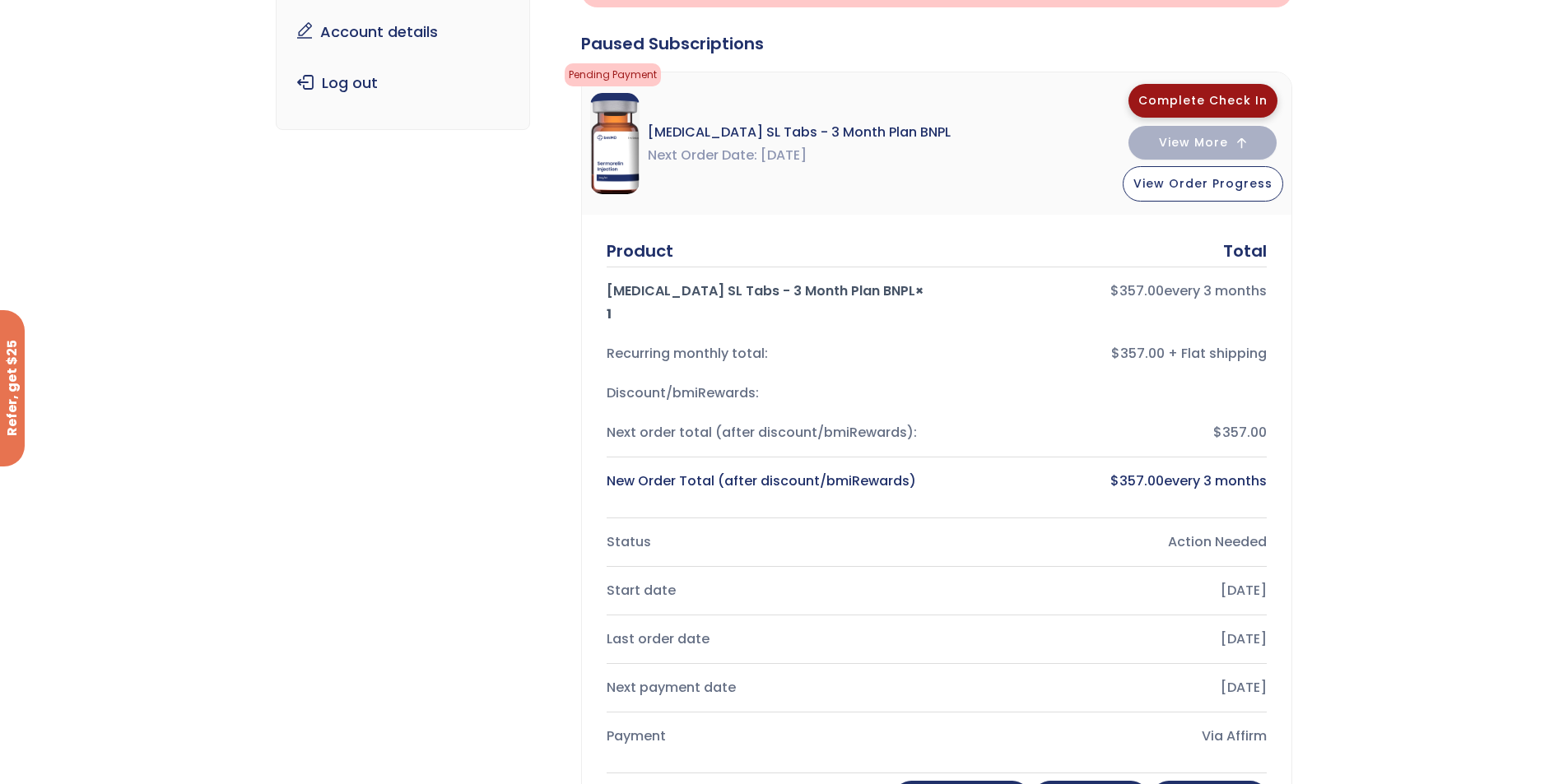
click at [1157, 88] on button "Complete Check In" at bounding box center [1203, 101] width 149 height 34
